Goal: Communication & Community: Participate in discussion

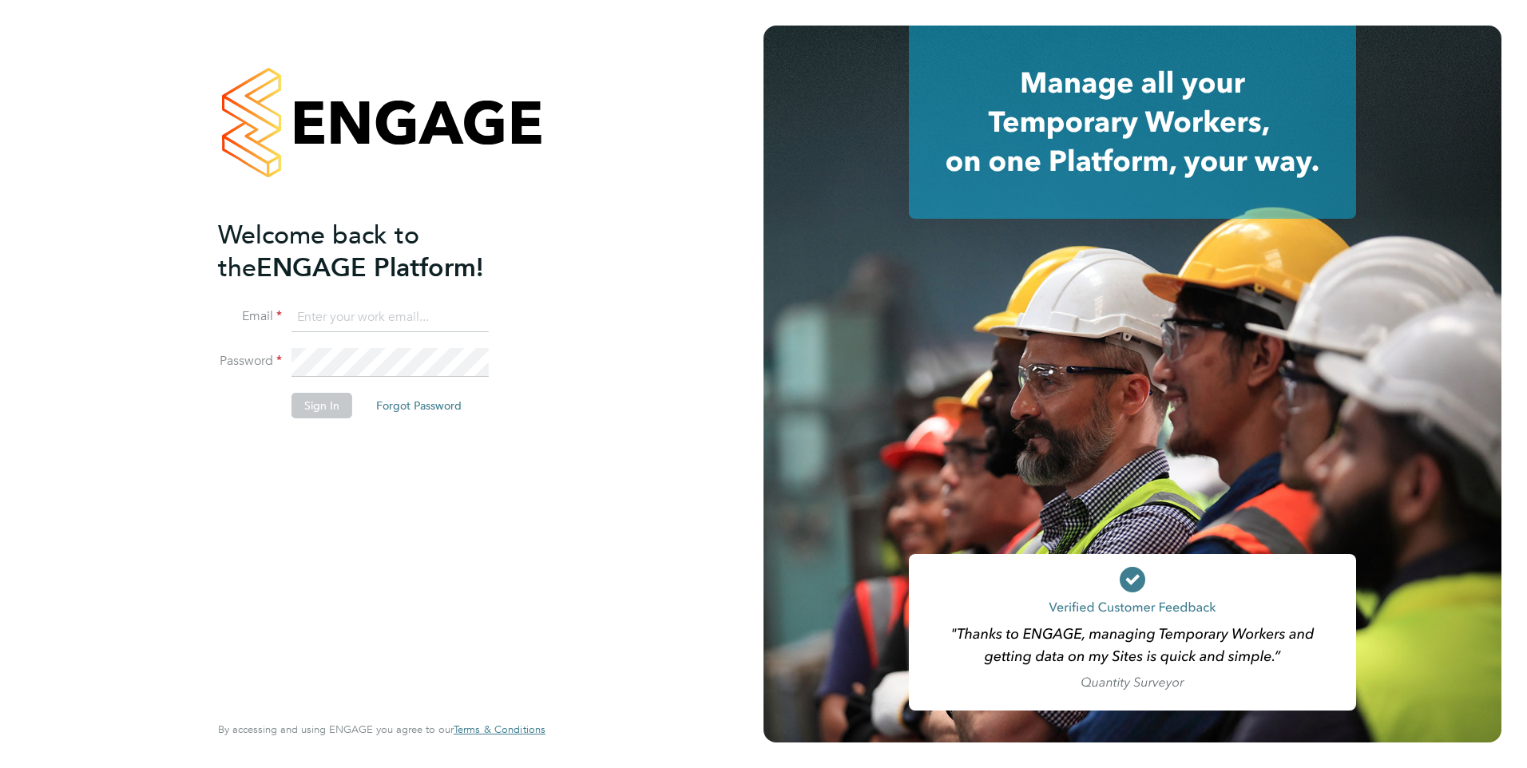
type input "[PERSON_NAME][EMAIL_ADDRESS][PERSON_NAME][DOMAIN_NAME]"
click at [296, 407] on button "Sign In" at bounding box center [322, 406] width 61 height 26
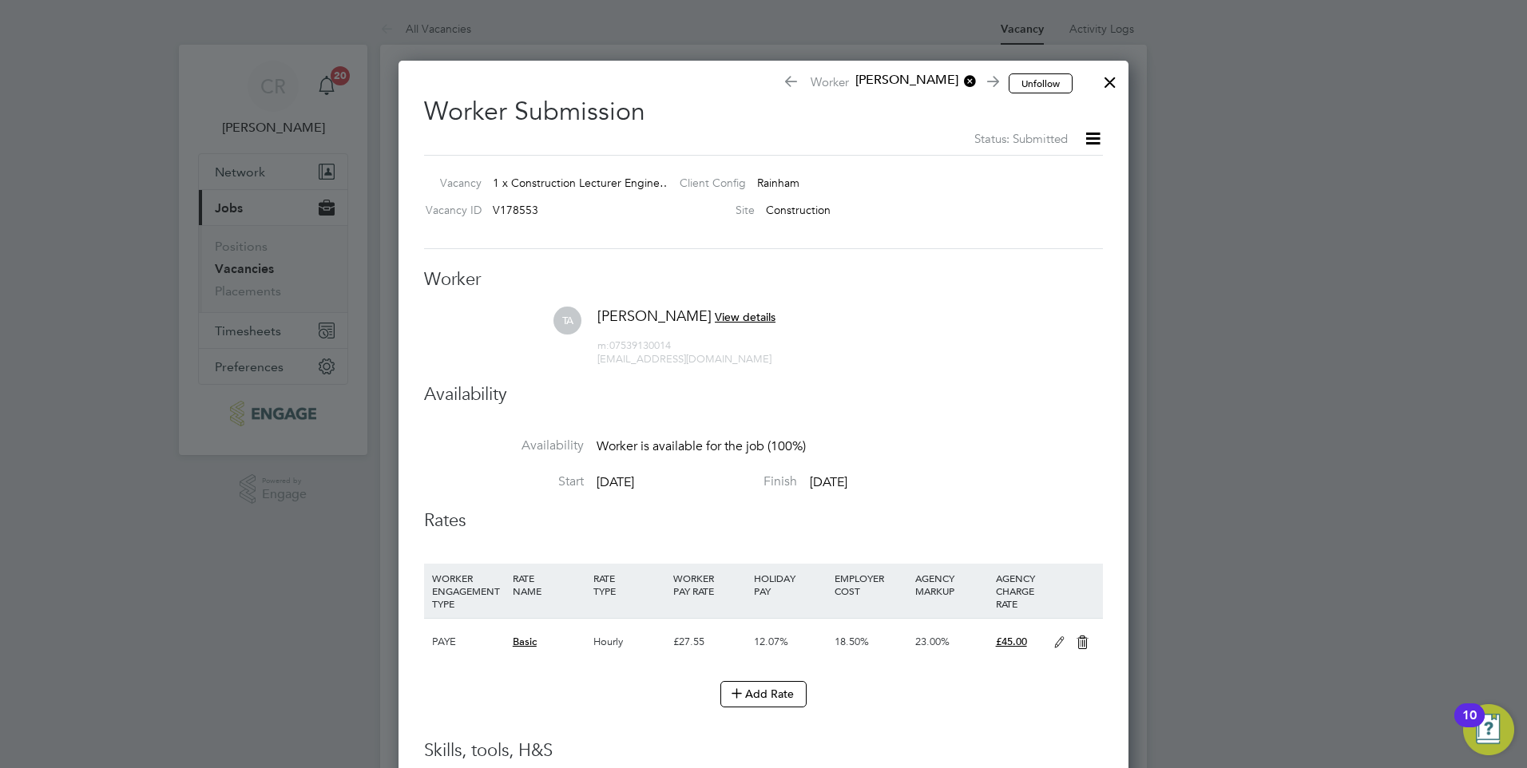
click at [1102, 89] on div at bounding box center [1110, 78] width 29 height 29
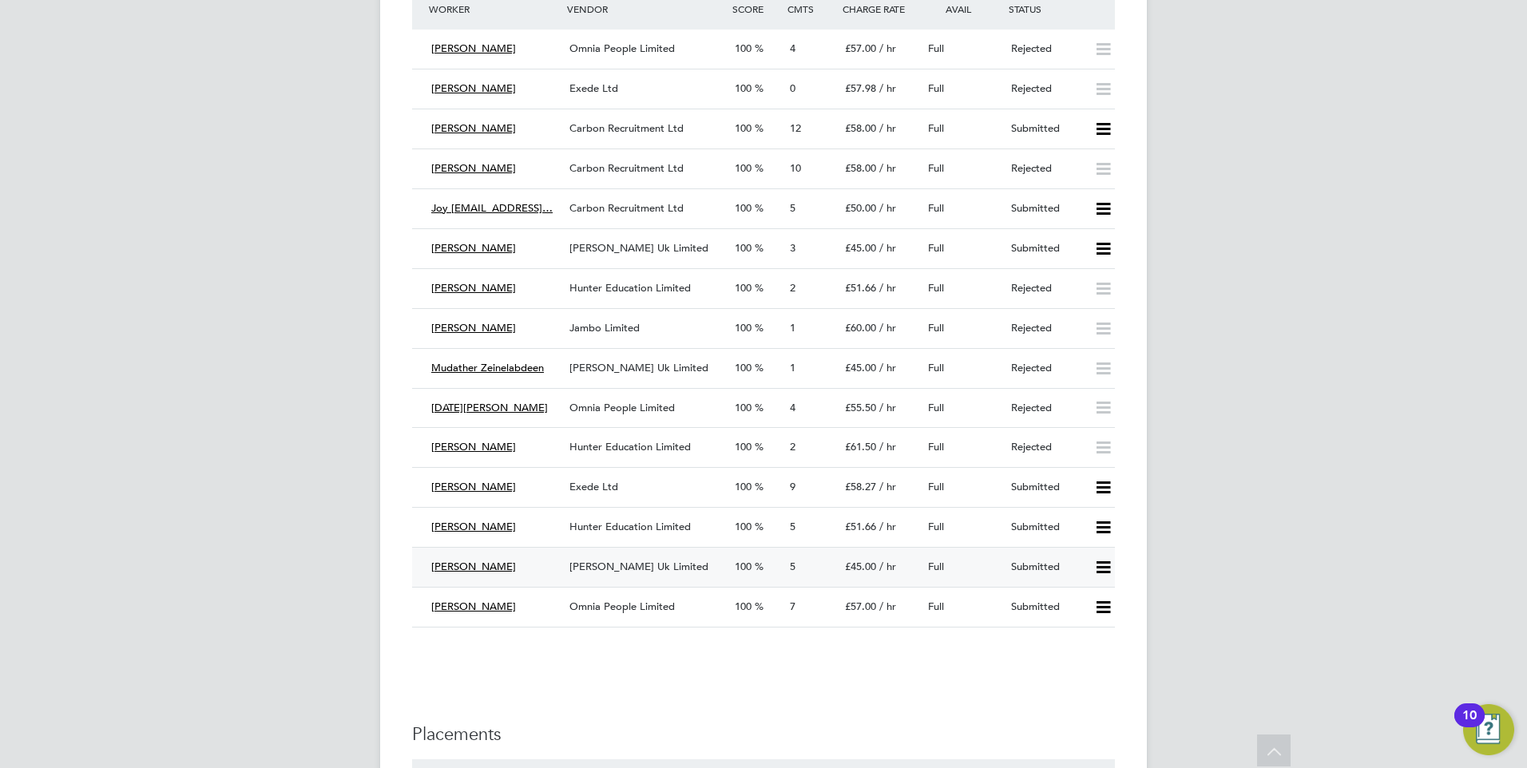
click at [625, 566] on span "[PERSON_NAME] Uk Limited" at bounding box center [639, 567] width 139 height 14
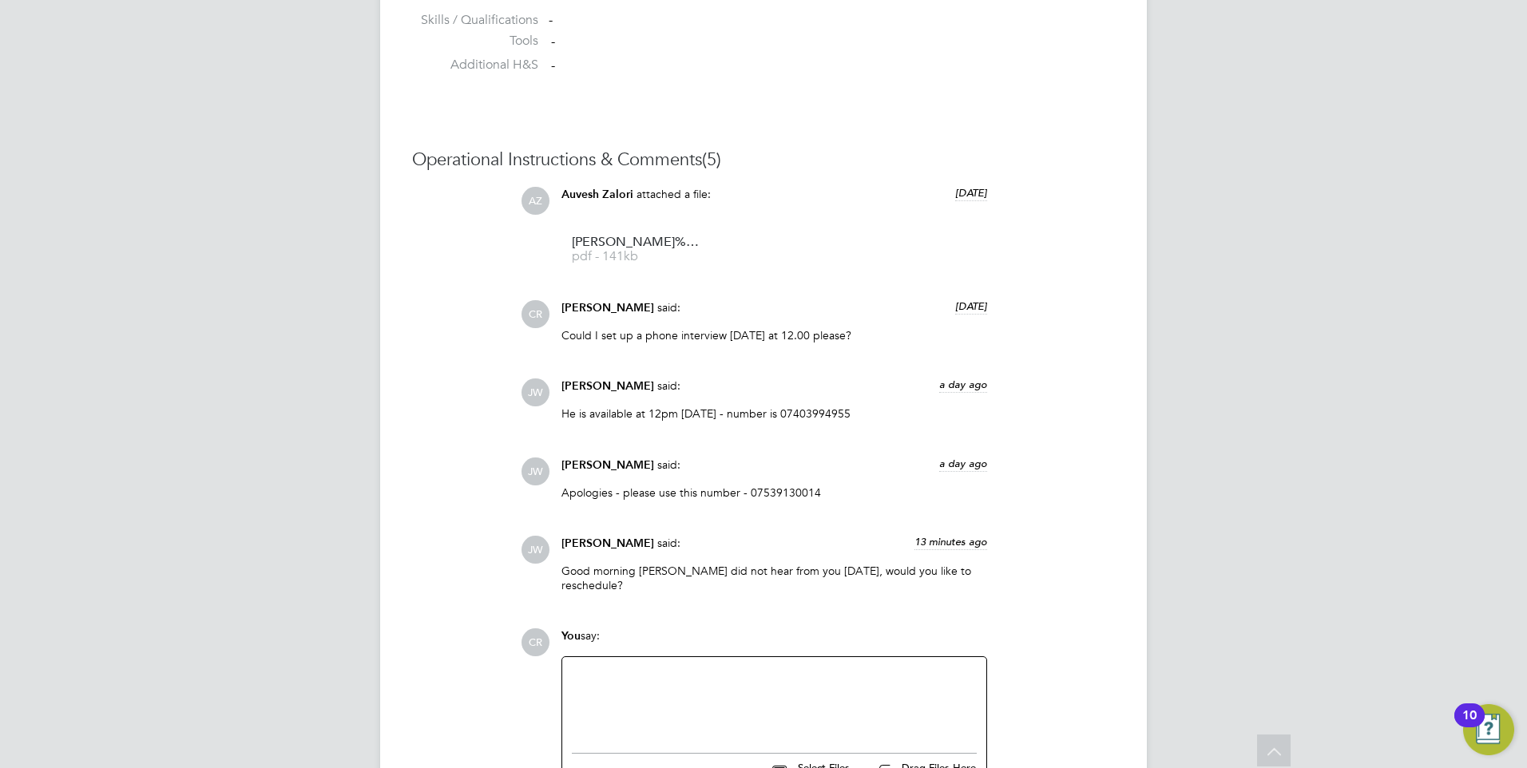
click at [623, 673] on div at bounding box center [774, 701] width 405 height 69
paste div
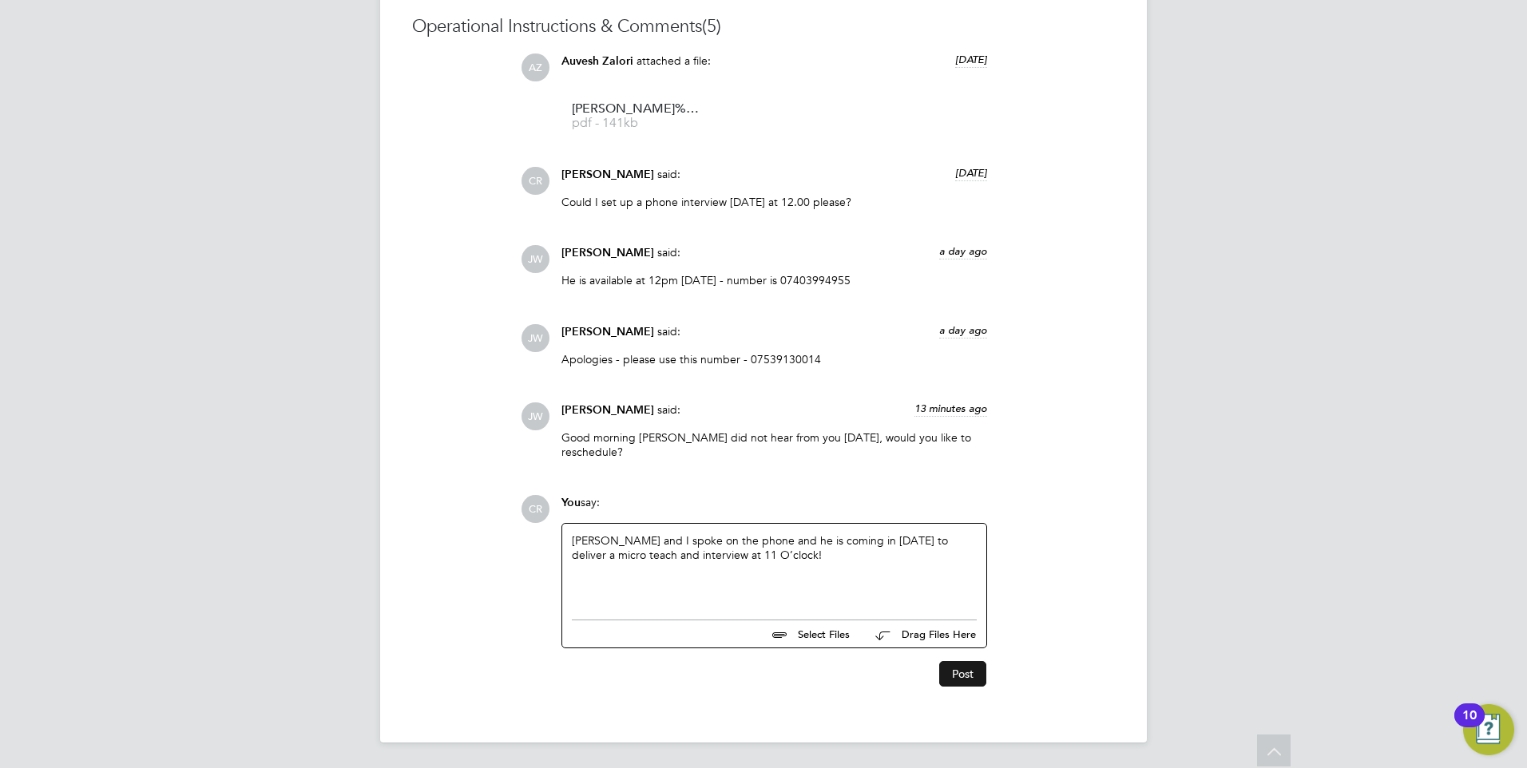
click at [959, 682] on button "Post" at bounding box center [962, 674] width 47 height 26
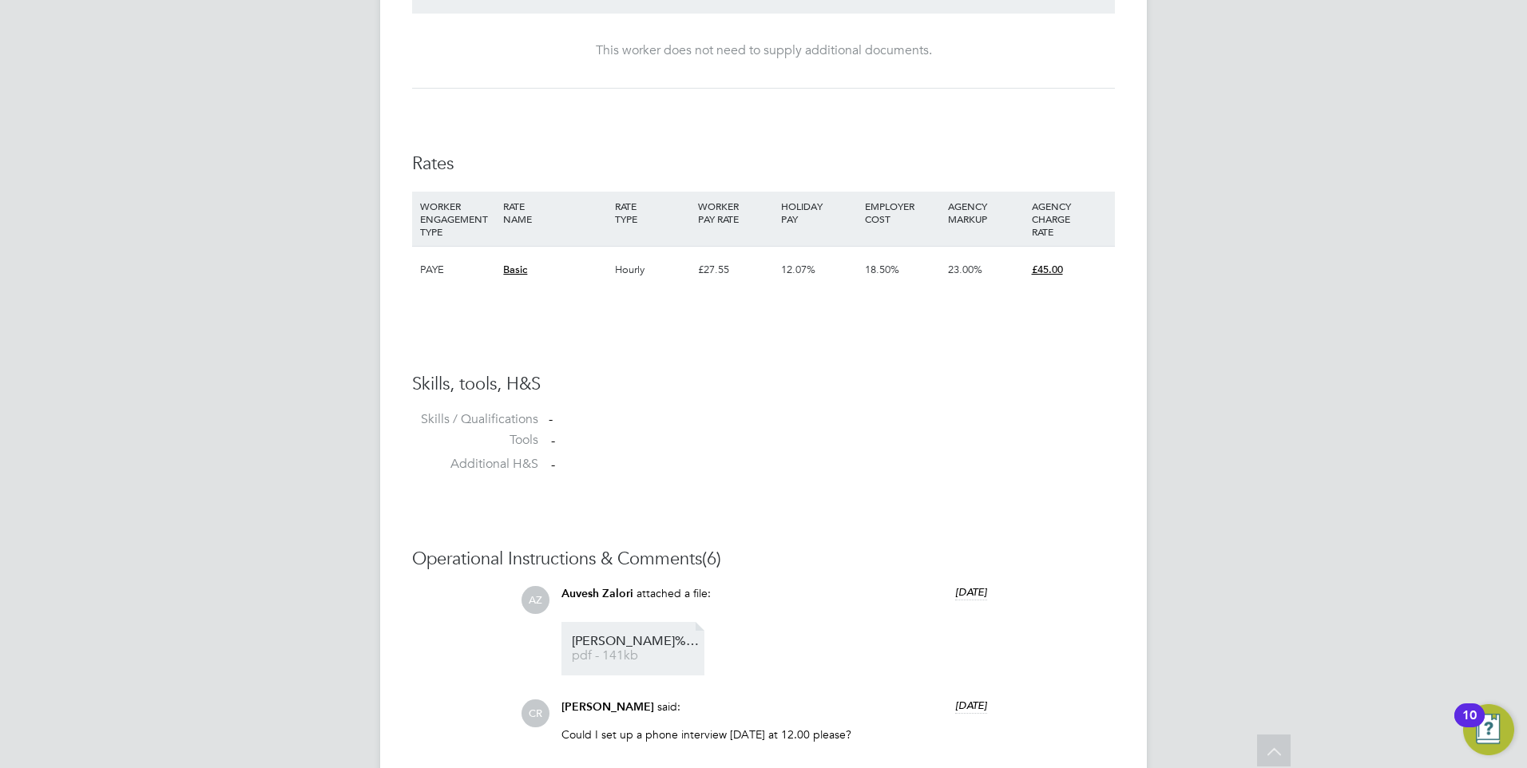
click at [623, 640] on span "[PERSON_NAME]%20Ahmed%20-%20MH%20CV.cleaned" at bounding box center [636, 642] width 128 height 12
